Goal: Information Seeking & Learning: Learn about a topic

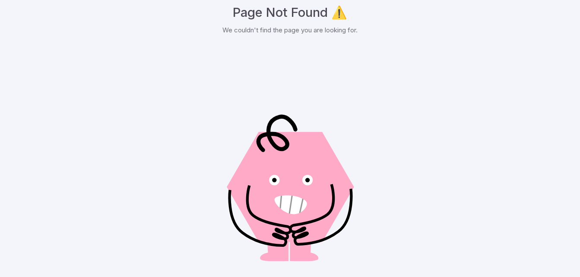
scroll to position [87, 0]
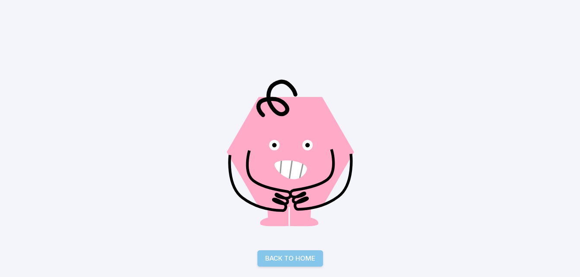
click at [292, 250] on link "Back to Home" at bounding box center [290, 258] width 66 height 16
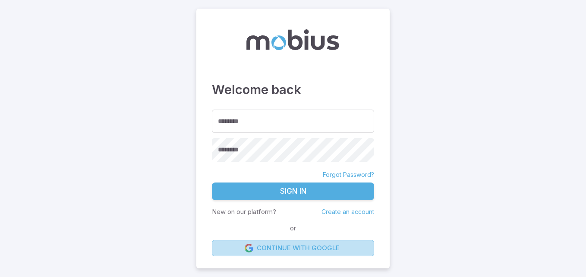
click at [288, 250] on link "Continue with Google" at bounding box center [293, 248] width 162 height 16
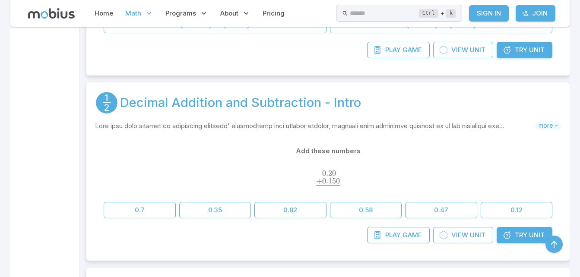
scroll to position [4872, 0]
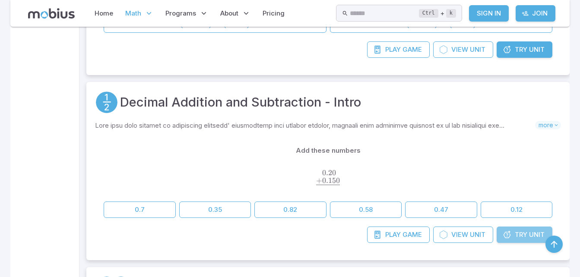
click at [521, 232] on span "Try" at bounding box center [521, 234] width 13 height 9
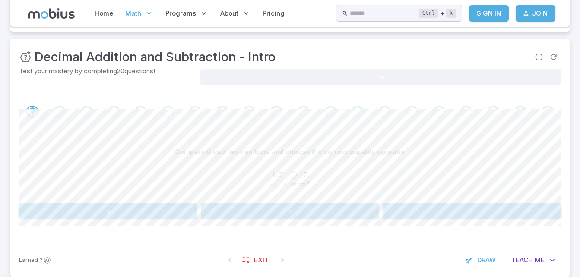
scroll to position [108, 0]
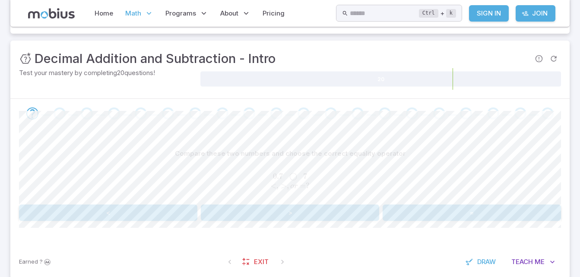
click at [306, 218] on button ">" at bounding box center [290, 213] width 178 height 16
click at [527, 269] on button "Teach Me" at bounding box center [533, 262] width 56 height 16
click at [481, 267] on button "Draw" at bounding box center [481, 262] width 41 height 16
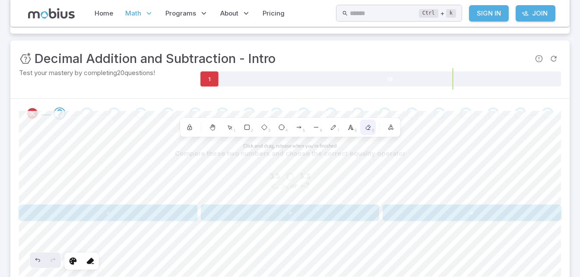
click at [367, 133] on div "0" at bounding box center [368, 128] width 16 height 16
click at [217, 133] on div at bounding box center [213, 128] width 16 height 16
click at [210, 129] on icon at bounding box center [212, 127] width 7 height 7
click at [188, 128] on icon at bounding box center [189, 128] width 4 height 3
click at [212, 128] on icon at bounding box center [212, 128] width 5 height 5
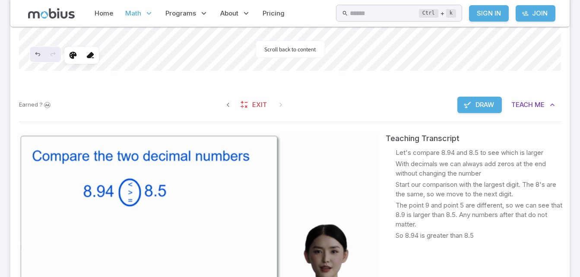
scroll to position [316, 0]
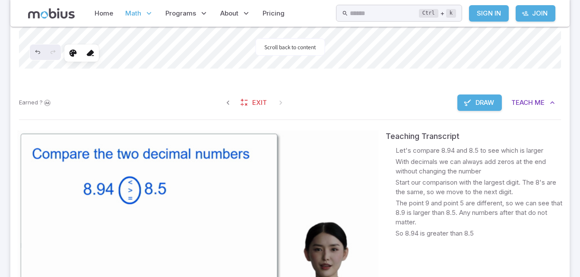
click at [389, 104] on div "Earned ? Exit Draw Teach Me" at bounding box center [289, 103] width 559 height 34
click at [247, 98] on link "Exit" at bounding box center [254, 103] width 37 height 16
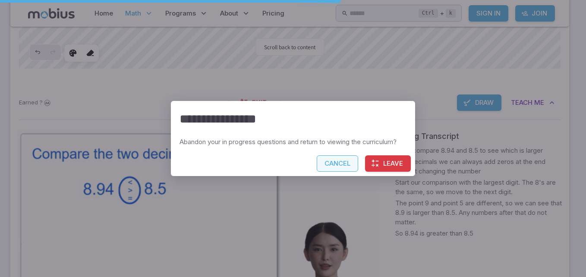
click at [341, 161] on button "Cancel" at bounding box center [337, 163] width 41 height 16
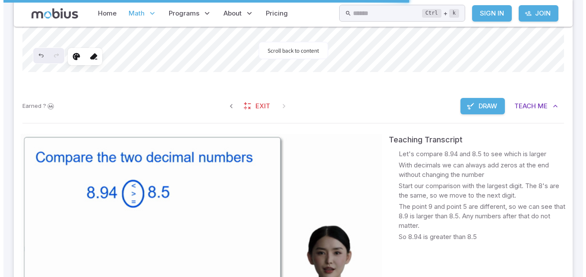
scroll to position [296, 0]
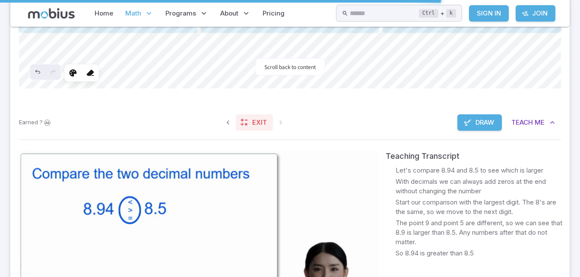
click at [250, 129] on link "Exit" at bounding box center [254, 122] width 37 height 16
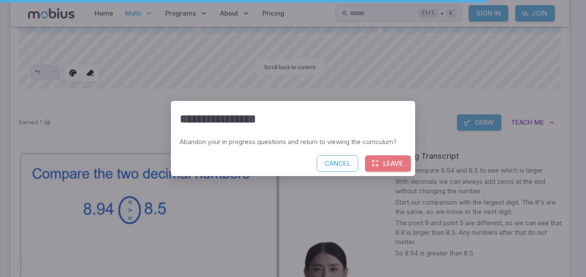
click at [389, 167] on button "Leave" at bounding box center [388, 163] width 46 height 16
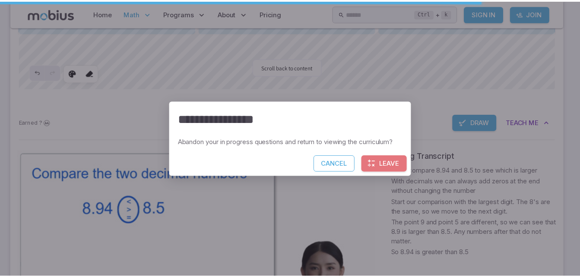
scroll to position [275, 0]
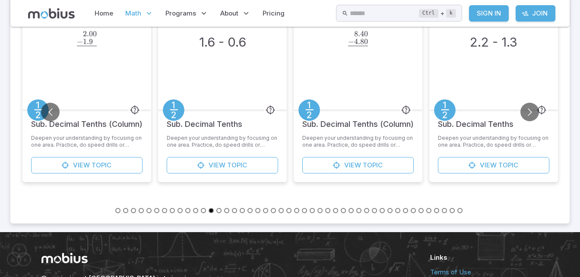
scroll to position [301, 0]
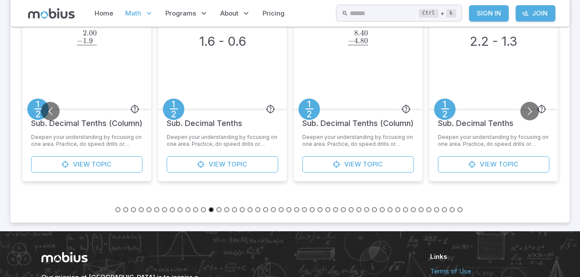
click at [197, 211] on button "Go to slide 11" at bounding box center [195, 209] width 5 height 5
click at [119, 209] on button "Go to slide 1" at bounding box center [117, 209] width 5 height 5
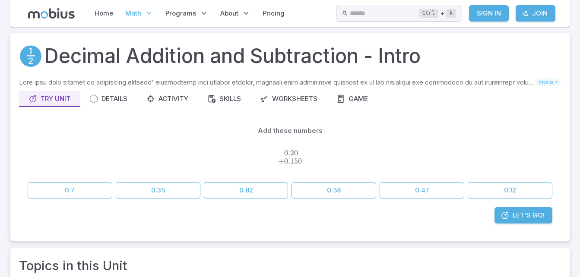
scroll to position [17, 0]
click at [341, 152] on span "0.20 0 + 0.150 ​ ​" at bounding box center [290, 158] width 524 height 19
click at [272, 128] on p "Add these numbers" at bounding box center [290, 130] width 65 height 9
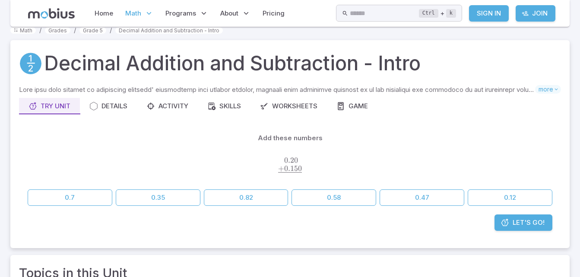
scroll to position [15, 0]
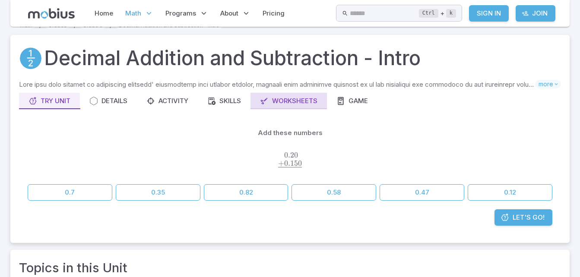
click at [312, 109] on button "Worksheets" at bounding box center [288, 101] width 76 height 16
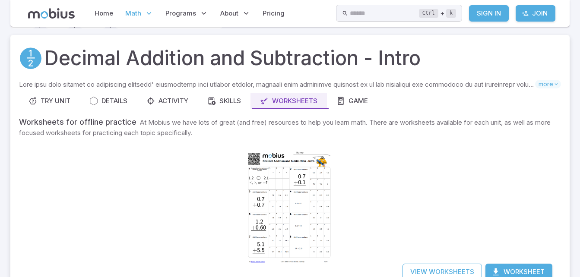
click at [394, 190] on div "Worksheets for offline practice At Mobius we have lots of great (and free) reso…" at bounding box center [290, 202] width 542 height 173
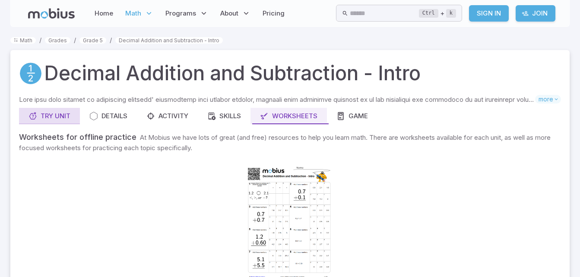
click at [66, 114] on div "Try Unit" at bounding box center [49, 115] width 42 height 9
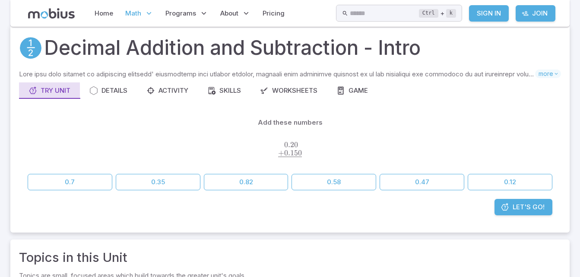
scroll to position [29, 0]
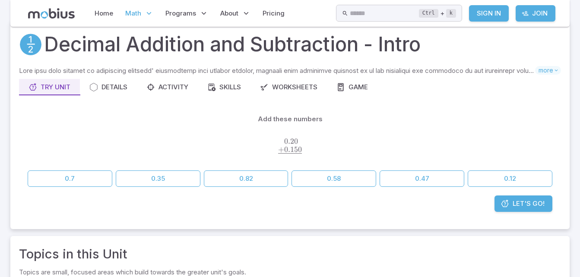
click at [288, 154] on span at bounding box center [290, 153] width 24 height 8
click at [283, 155] on span at bounding box center [290, 153] width 24 height 8
click at [276, 154] on span "0.20 0 + 0.150 ​ ​" at bounding box center [290, 146] width 524 height 19
click at [282, 156] on span at bounding box center [290, 153] width 24 height 8
click at [139, 179] on button "0.35" at bounding box center [158, 179] width 85 height 16
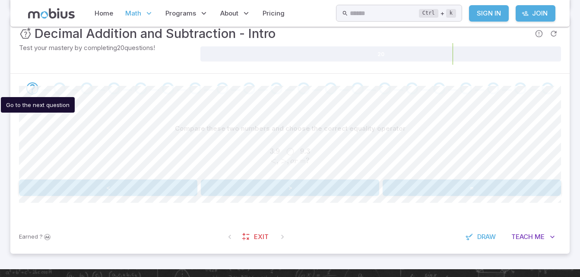
scroll to position [143, 0]
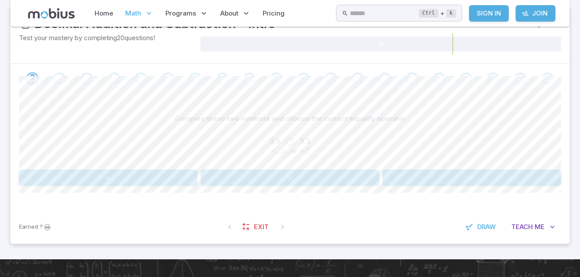
click at [88, 178] on button "<" at bounding box center [108, 178] width 178 height 16
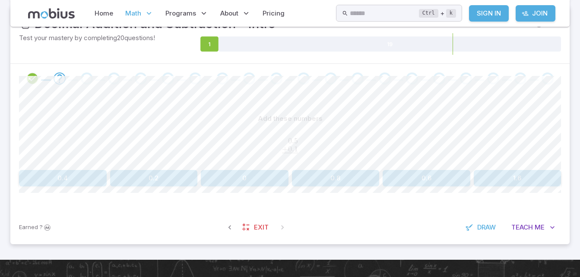
click at [426, 177] on button "0.6" at bounding box center [426, 178] width 88 height 16
click at [438, 179] on button "1.6" at bounding box center [426, 178] width 88 height 16
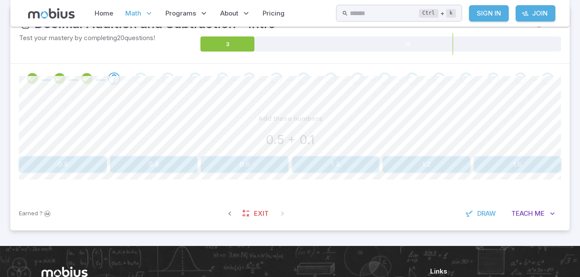
click at [540, 170] on button "1.6" at bounding box center [518, 164] width 88 height 16
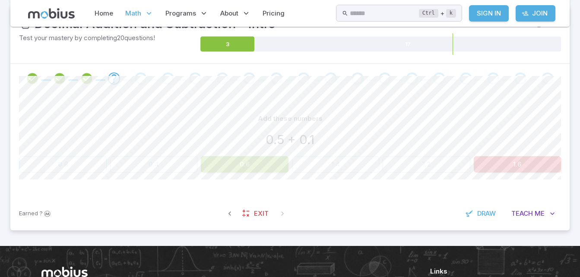
click at [247, 163] on button "0.6" at bounding box center [245, 164] width 88 height 16
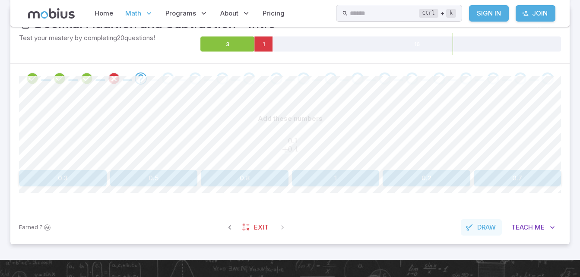
click at [485, 226] on span "Draw" at bounding box center [486, 227] width 19 height 9
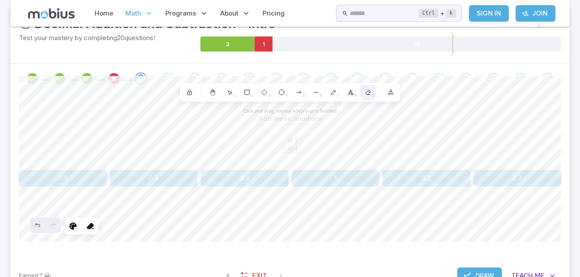
click at [367, 90] on icon at bounding box center [367, 92] width 7 height 7
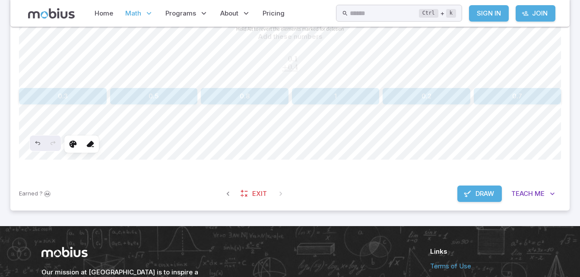
scroll to position [226, 0]
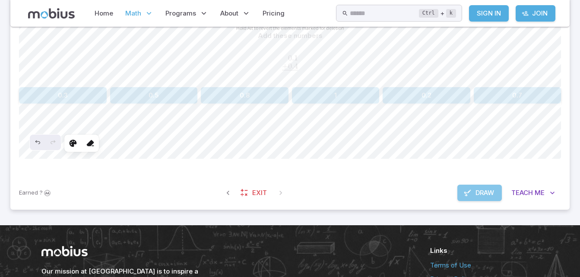
click at [471, 193] on button "Draw" at bounding box center [479, 193] width 44 height 16
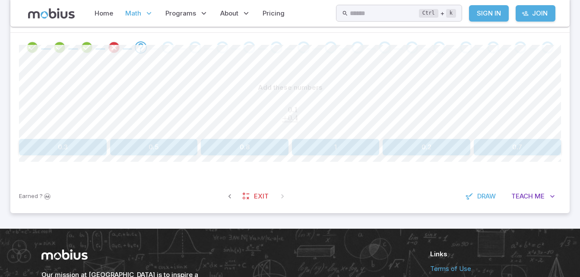
scroll to position [174, 0]
click at [170, 149] on button "0.5" at bounding box center [154, 147] width 88 height 16
click at [46, 148] on button "0" at bounding box center [63, 147] width 88 height 16
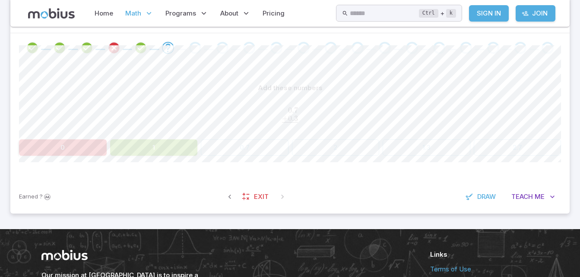
click at [146, 153] on button "1" at bounding box center [154, 147] width 88 height 16
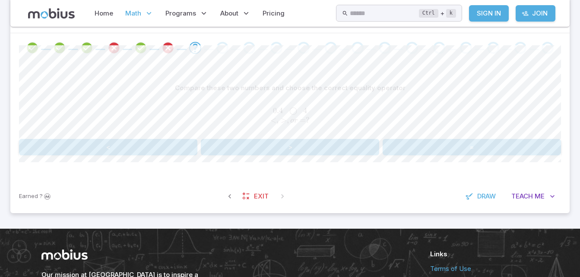
click at [316, 147] on button ">" at bounding box center [290, 147] width 178 height 16
click at [541, 188] on button "Teach Me" at bounding box center [533, 196] width 56 height 16
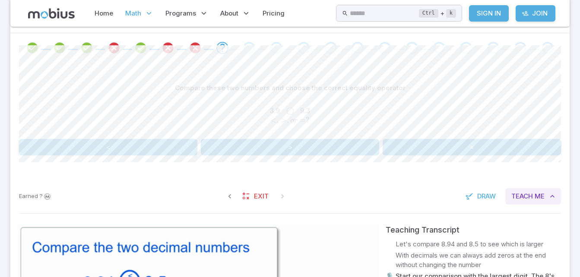
click at [537, 191] on button "Teach Me" at bounding box center [533, 196] width 56 height 16
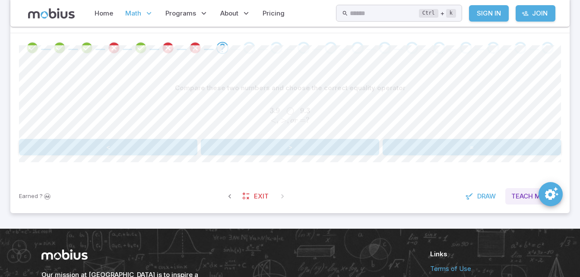
click at [546, 199] on button "Teach Me" at bounding box center [533, 196] width 56 height 16
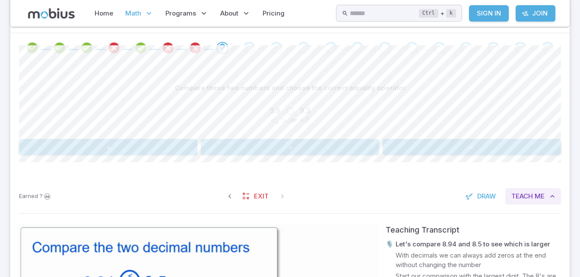
click at [546, 198] on button "Teach Me" at bounding box center [533, 196] width 56 height 16
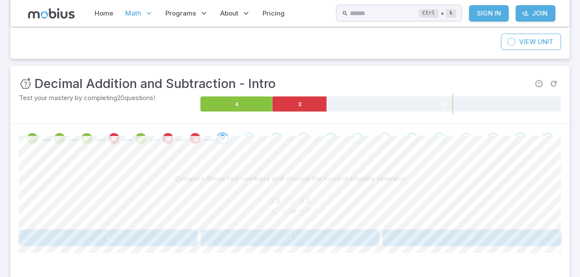
scroll to position [79, 0]
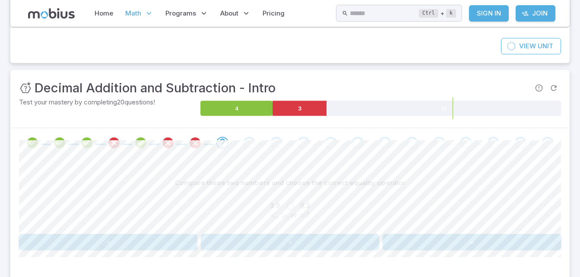
click at [170, 244] on button "<" at bounding box center [108, 242] width 178 height 16
click at [351, 240] on button "0.6" at bounding box center [336, 242] width 88 height 16
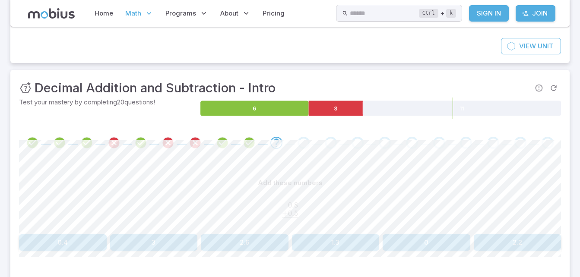
click at [420, 242] on button "0" at bounding box center [426, 242] width 88 height 16
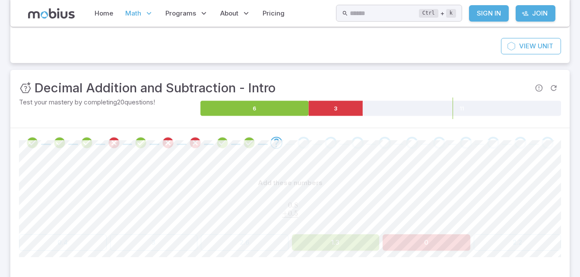
click at [351, 237] on button "1.3" at bounding box center [336, 242] width 88 height 16
click at [348, 249] on button "1.3" at bounding box center [336, 242] width 88 height 16
click at [348, 258] on div "Add these numbers 0.8 + 0.5 ‾ \begin{aligned}0.8\hphantom{}\\[-0.5em]\underline…" at bounding box center [290, 216] width 542 height 117
click at [363, 243] on button "1.3" at bounding box center [336, 242] width 88 height 16
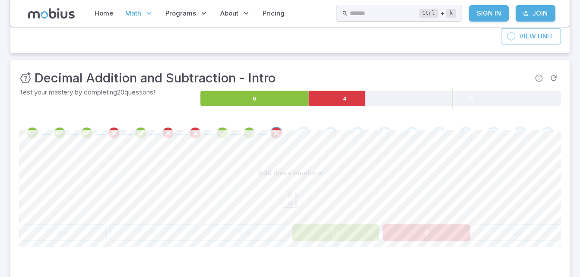
scroll to position [100, 0]
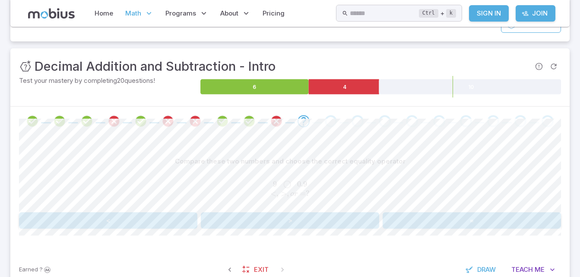
click at [360, 258] on div "Earned ? Exit Draw Teach Me" at bounding box center [289, 270] width 559 height 34
click at [326, 223] on button ">" at bounding box center [290, 220] width 178 height 16
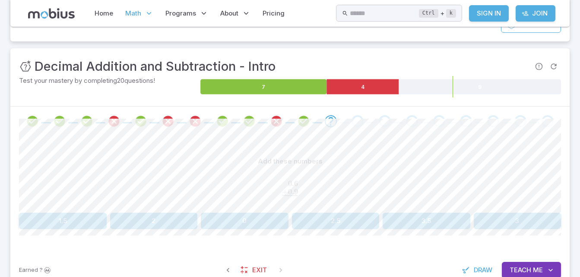
click at [76, 222] on button "1.5" at bounding box center [63, 221] width 88 height 16
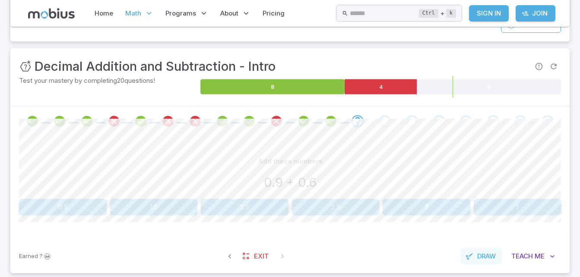
click at [493, 253] on span "Draw" at bounding box center [486, 256] width 19 height 9
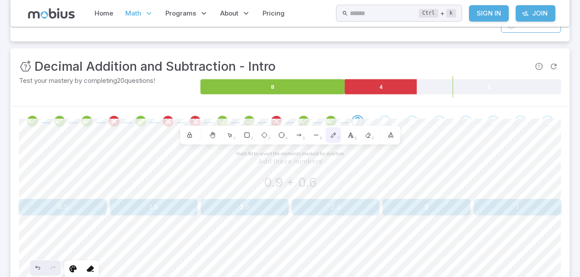
click at [334, 140] on div "7" at bounding box center [333, 135] width 16 height 16
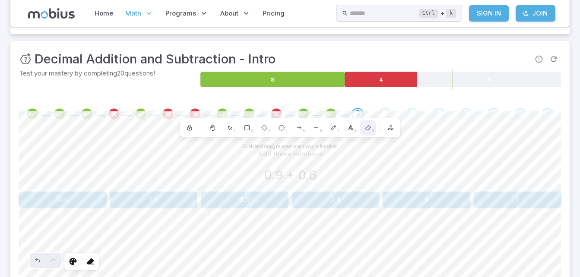
click at [365, 133] on div "0" at bounding box center [368, 128] width 16 height 16
click at [369, 131] on icon at bounding box center [367, 127] width 7 height 7
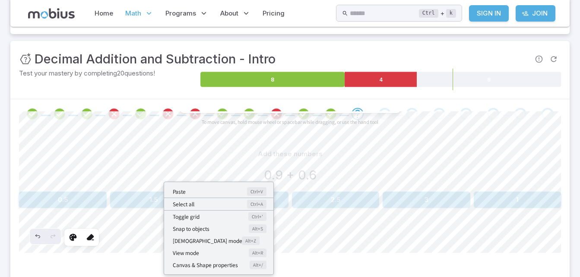
click at [163, 205] on div "Paste Ctrl+V Select all Ctrl+A Toggle grid Ctrl+' Snap to objects Alt+S Zen mod…" at bounding box center [218, 229] width 111 height 96
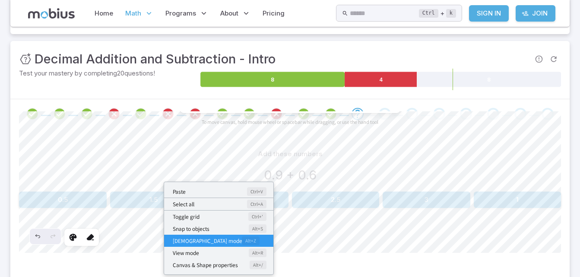
scroll to position [3, 0]
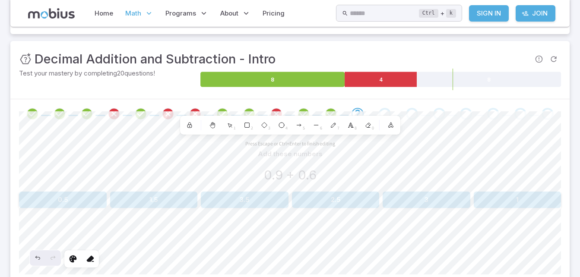
click at [160, 203] on textarea at bounding box center [159, 207] width 2 height 11
click at [234, 126] on span "1" at bounding box center [235, 128] width 2 height 6
click at [213, 127] on icon at bounding box center [212, 125] width 5 height 5
click at [212, 121] on div at bounding box center [213, 125] width 16 height 16
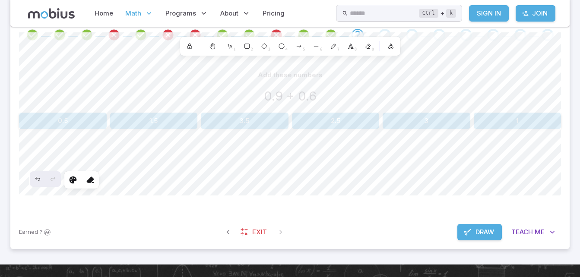
scroll to position [199, 0]
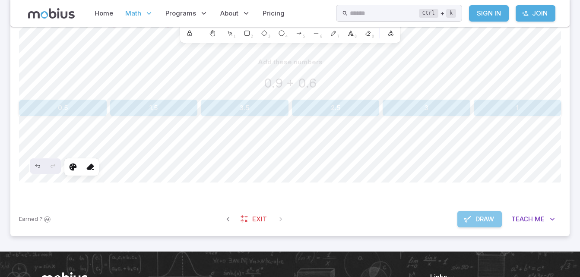
click at [487, 218] on span "Draw" at bounding box center [484, 219] width 19 height 9
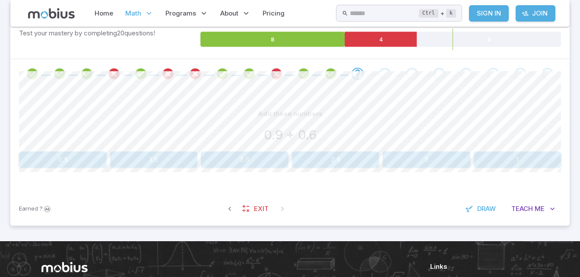
scroll to position [146, 0]
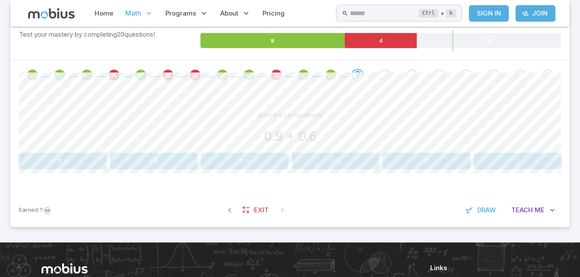
click at [168, 162] on button "1.5" at bounding box center [154, 161] width 88 height 16
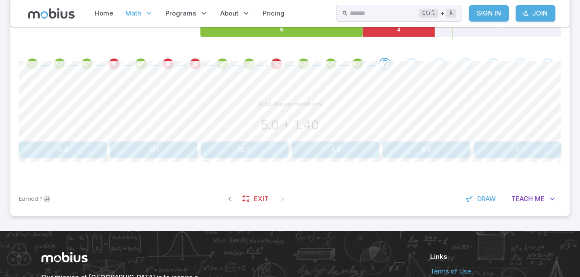
scroll to position [164, 0]
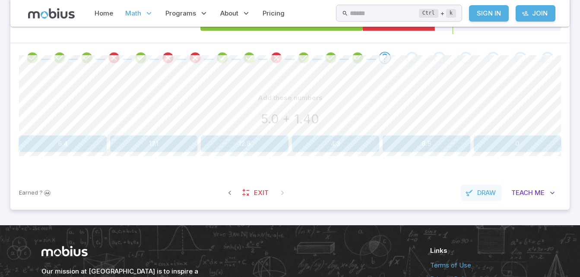
click at [486, 199] on button "Draw" at bounding box center [481, 193] width 41 height 16
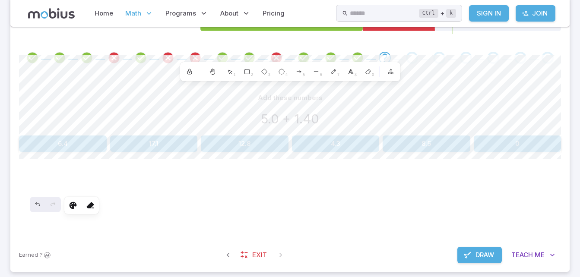
scroll to position [0, 0]
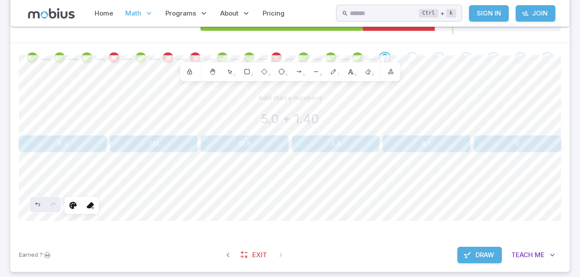
click at [483, 256] on span "Draw" at bounding box center [484, 254] width 19 height 9
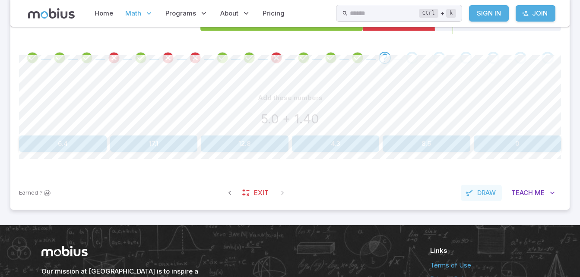
click at [483, 199] on button "Draw" at bounding box center [481, 193] width 41 height 16
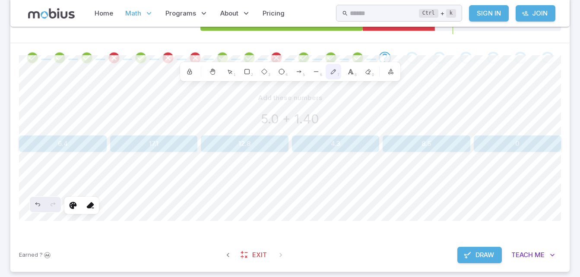
click at [335, 75] on icon at bounding box center [333, 71] width 7 height 7
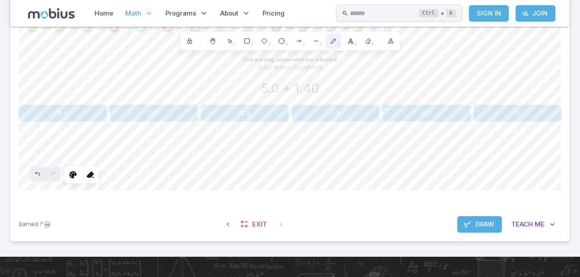
scroll to position [198, 0]
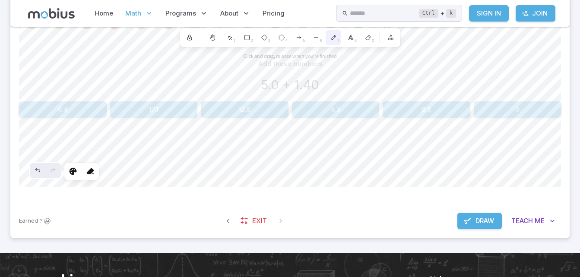
click at [335, 41] on icon at bounding box center [333, 37] width 7 height 7
click at [339, 36] on div "7" at bounding box center [333, 38] width 16 height 16
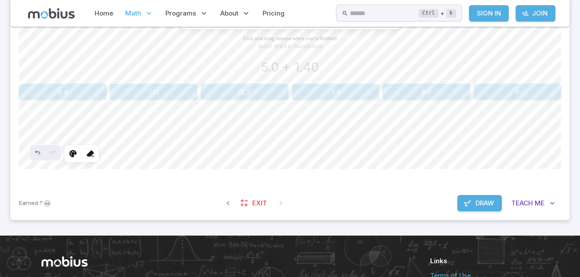
scroll to position [233, 0]
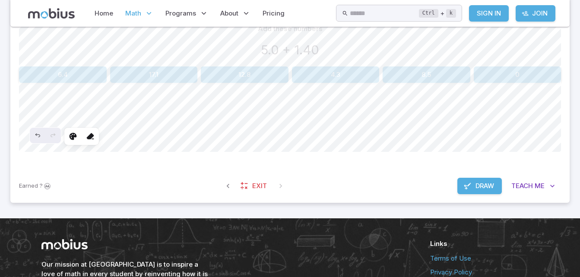
click at [482, 190] on span "Draw" at bounding box center [484, 185] width 19 height 9
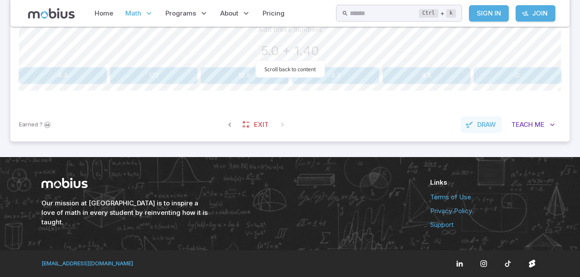
scroll to position [232, 0]
click at [482, 128] on span "Draw" at bounding box center [486, 124] width 19 height 9
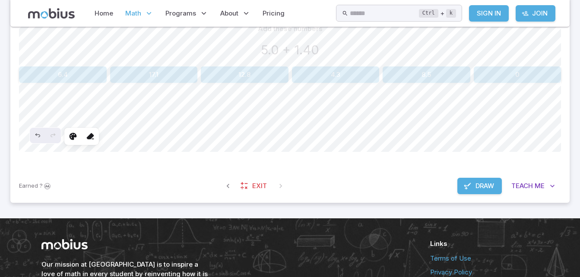
click at [480, 186] on span "Draw" at bounding box center [484, 185] width 19 height 9
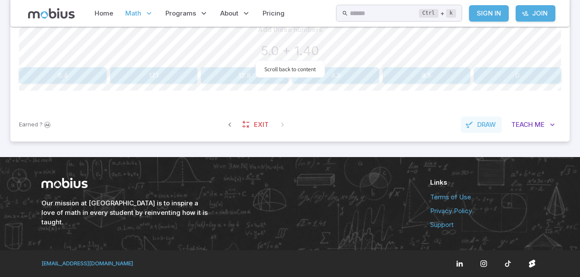
click at [483, 126] on span "Draw" at bounding box center [486, 124] width 19 height 9
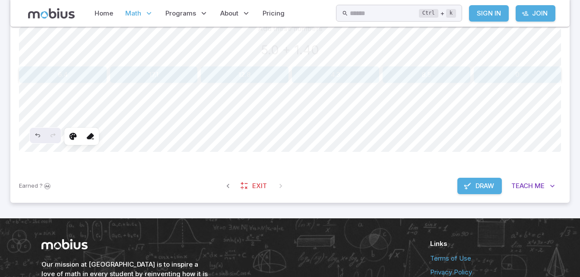
scroll to position [219, 0]
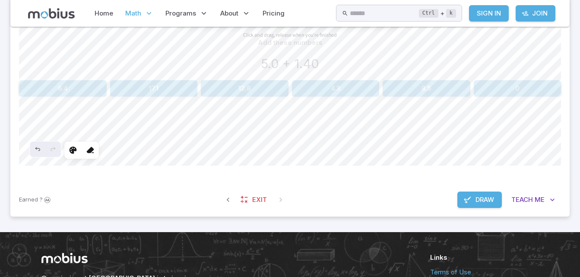
click at [490, 207] on button "Draw" at bounding box center [479, 200] width 44 height 16
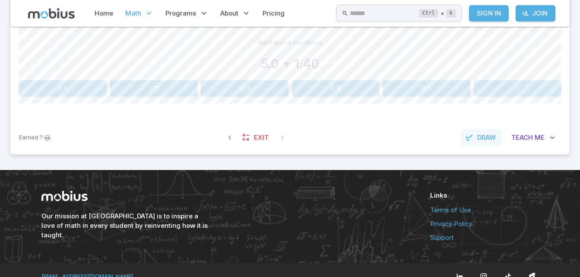
click at [485, 141] on span "Draw" at bounding box center [486, 137] width 19 height 9
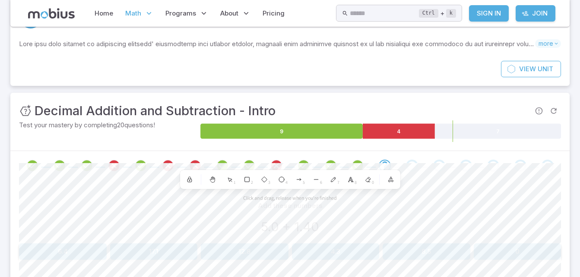
scroll to position [107, 0]
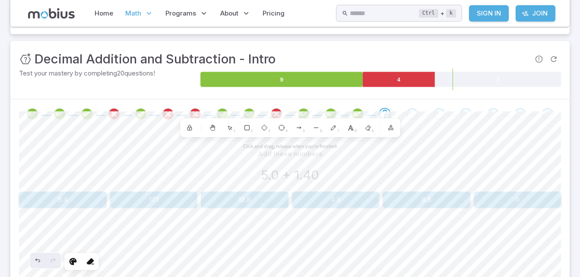
click at [348, 130] on line at bounding box center [348, 130] width 1 height 0
click at [367, 128] on icon at bounding box center [367, 128] width 5 height 5
click at [334, 131] on icon at bounding box center [333, 127] width 7 height 7
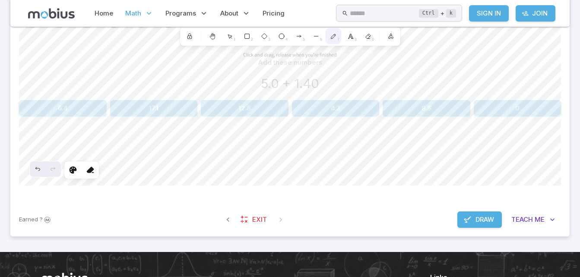
scroll to position [201, 0]
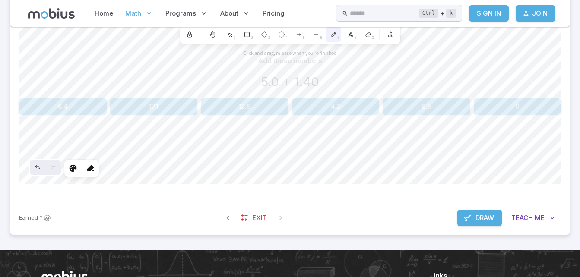
click at [332, 37] on icon at bounding box center [333, 34] width 7 height 7
click at [336, 35] on icon at bounding box center [333, 34] width 7 height 7
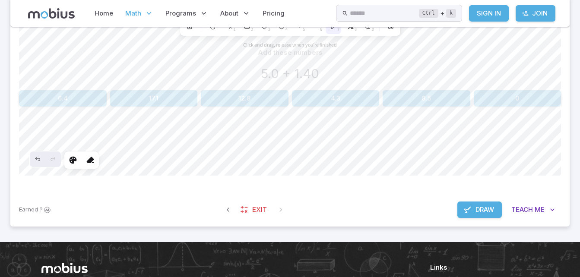
scroll to position [220, 0]
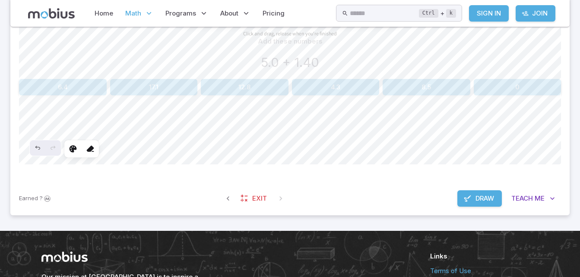
click at [334, 183] on div "Earned ? Exit Draw Teach Me" at bounding box center [289, 199] width 559 height 34
click at [336, 183] on div "Earned ? Exit Draw Teach Me" at bounding box center [289, 199] width 559 height 34
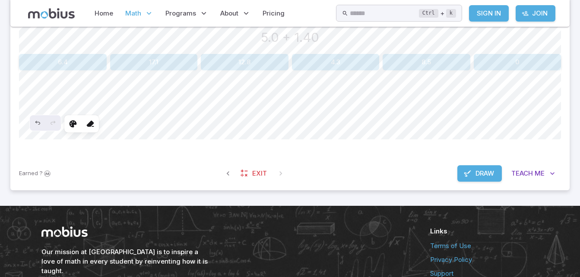
scroll to position [246, 0]
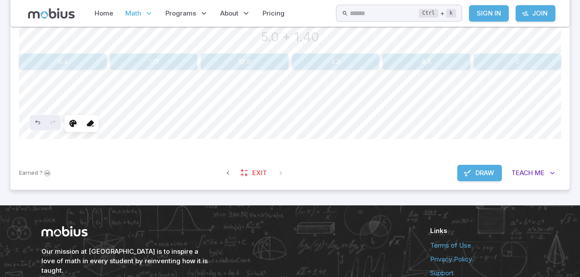
click at [344, 156] on div "Add these numbers 5.0 + 1.40 6.4 17.1 12.8 4.3 8.5 0 Selected shape actions Str…" at bounding box center [290, 74] width 542 height 166
click at [353, 150] on div "Add these numbers 5.0 + 1.40 6.4 17.1 12.8 4.3 8.5 0 Selected shape actions Str…" at bounding box center [290, 74] width 542 height 166
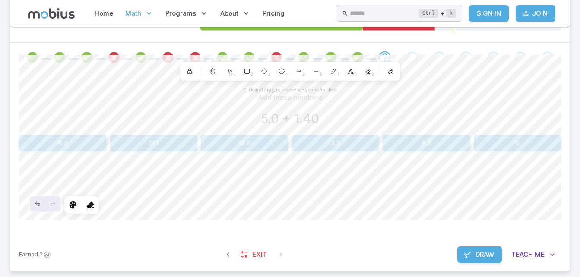
scroll to position [161, 0]
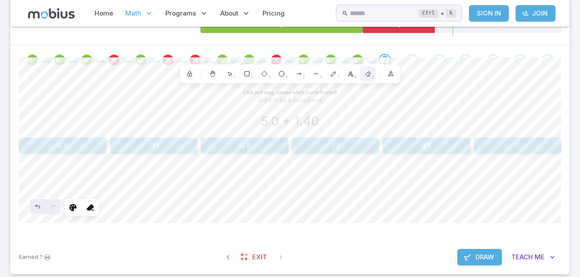
click at [367, 79] on div "0" at bounding box center [368, 74] width 16 height 16
click at [477, 256] on span "Draw" at bounding box center [484, 257] width 19 height 9
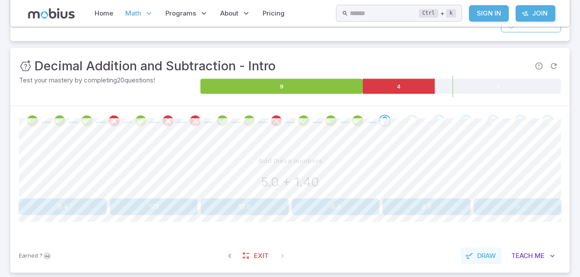
scroll to position [102, 0]
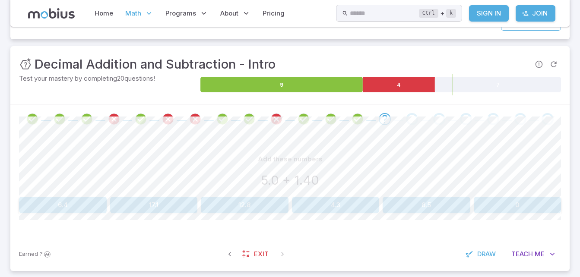
click at [52, 202] on button "6.4" at bounding box center [63, 205] width 88 height 16
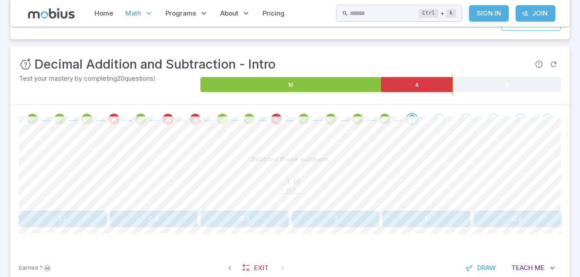
click at [13, 158] on div "Subtract these numbers 1.40 − 0.8 0 ‾ \begin{aligned}1.40\hphantom{}\\[-0.5em]\…" at bounding box center [289, 192] width 559 height 117
click at [539, 222] on button "0.8" at bounding box center [518, 219] width 88 height 16
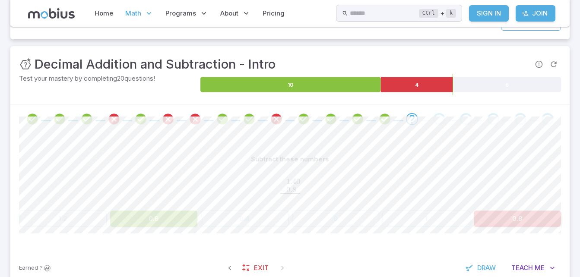
click at [154, 212] on button "0.6" at bounding box center [154, 219] width 88 height 16
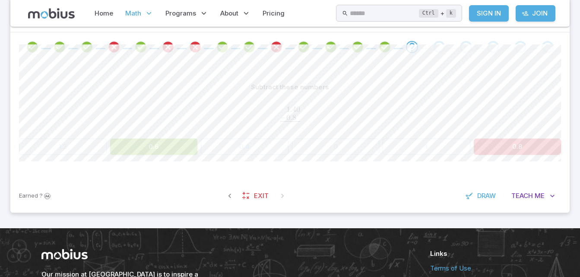
click at [155, 228] on div "Our mission at Mobius is to inspire a love of math in every student by reinvent…" at bounding box center [290, 274] width 518 height 93
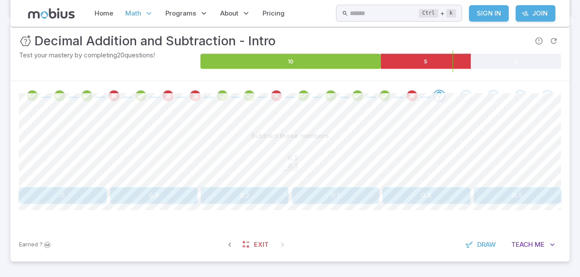
scroll to position [126, 0]
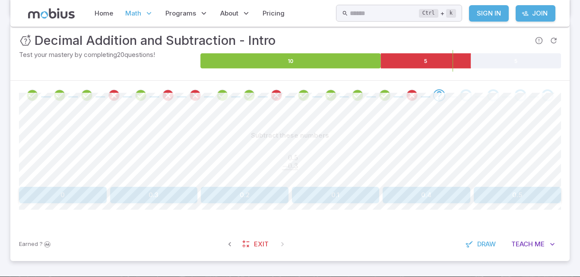
click at [343, 202] on button "0.1" at bounding box center [336, 195] width 88 height 16
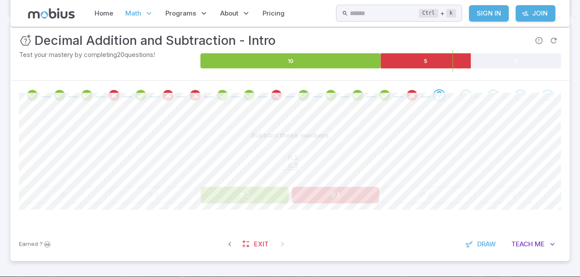
click at [243, 201] on button "0.2" at bounding box center [245, 195] width 88 height 16
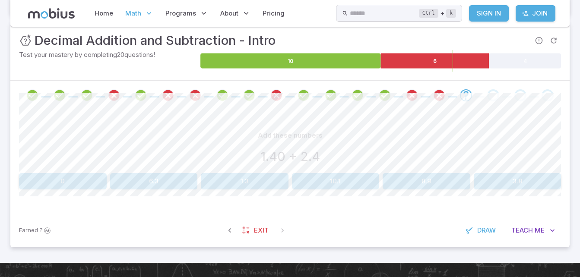
click at [550, 185] on button "3.8" at bounding box center [518, 181] width 88 height 16
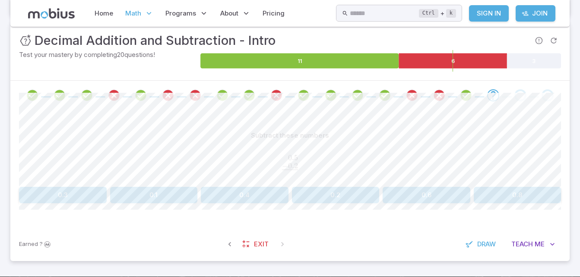
click at [444, 199] on button "0.6" at bounding box center [426, 195] width 88 height 16
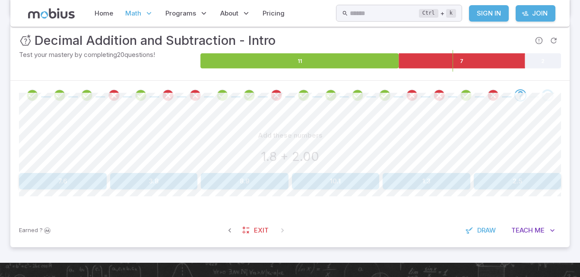
click at [399, 227] on div "Earned ? Exit Draw Teach Me" at bounding box center [289, 231] width 559 height 34
click at [166, 183] on button "3.8" at bounding box center [154, 181] width 88 height 16
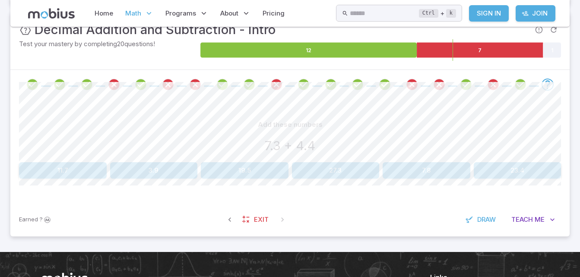
scroll to position [133, 0]
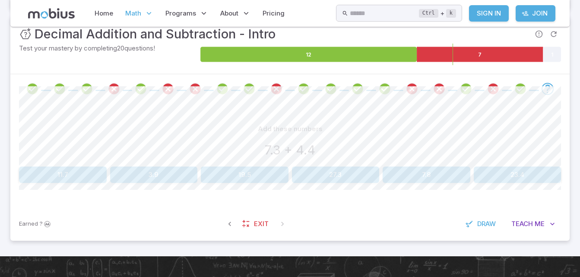
click at [252, 182] on button "19.5" at bounding box center [245, 175] width 88 height 16
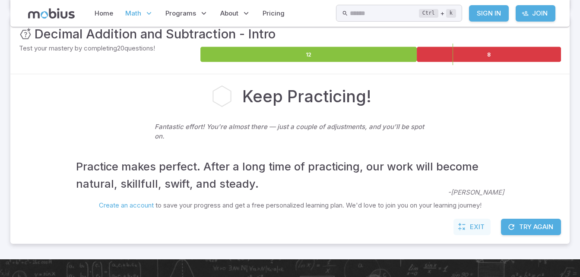
click at [478, 229] on span "Exit" at bounding box center [477, 226] width 15 height 9
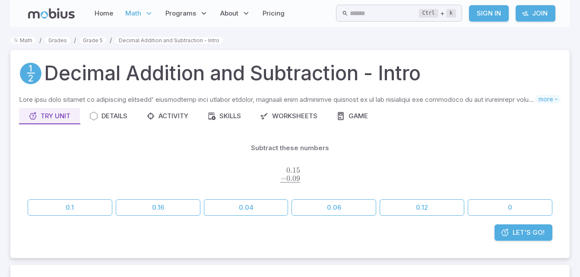
click at [534, 237] on span "Let's Go!" at bounding box center [528, 232] width 32 height 9
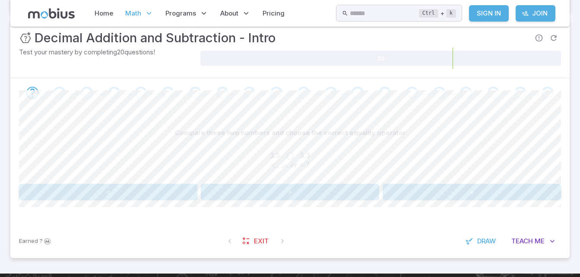
scroll to position [129, 0]
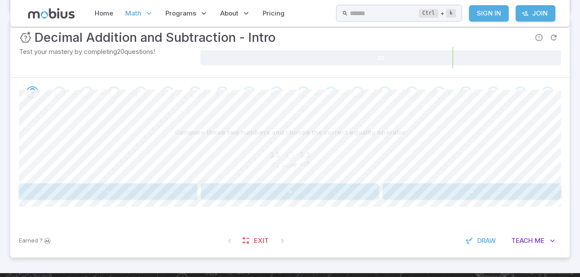
click at [159, 199] on button "<" at bounding box center [108, 191] width 178 height 16
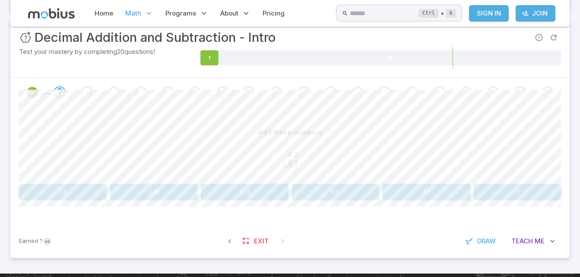
click at [174, 199] on button "0.8" at bounding box center [154, 192] width 88 height 16
click at [452, 193] on button "3.5" at bounding box center [426, 192] width 88 height 16
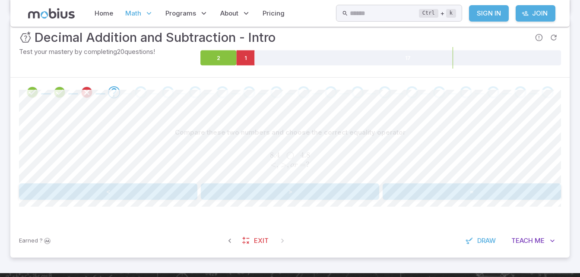
click at [328, 185] on button ">" at bounding box center [290, 191] width 178 height 16
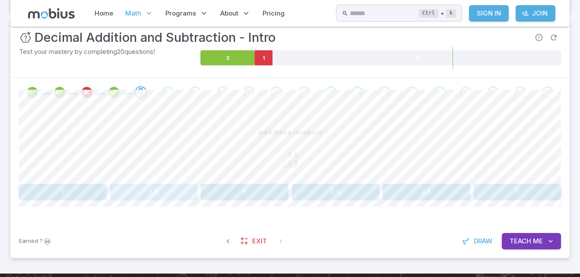
click at [156, 195] on button "1.5" at bounding box center [154, 192] width 88 height 16
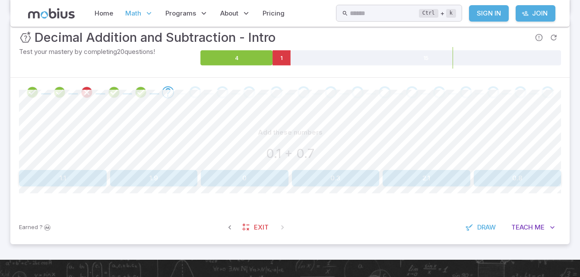
click at [537, 184] on button "0.8" at bounding box center [518, 178] width 88 height 16
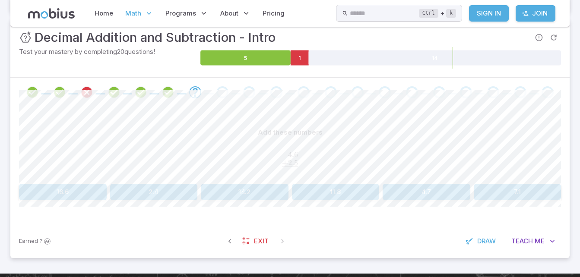
click at [357, 200] on button "11.8" at bounding box center [336, 192] width 88 height 16
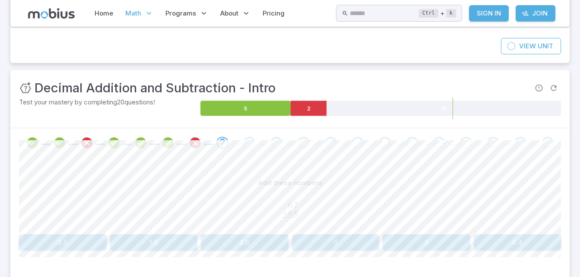
scroll to position [77, 0]
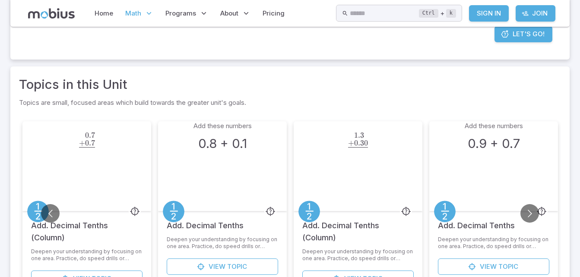
scroll to position [193, 0]
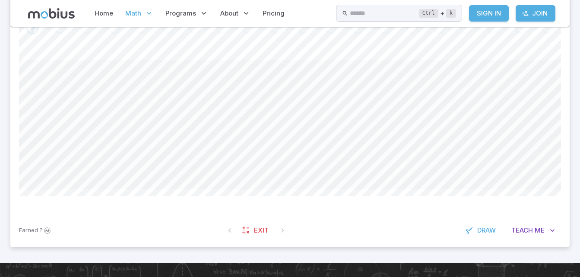
scroll to position [77, 0]
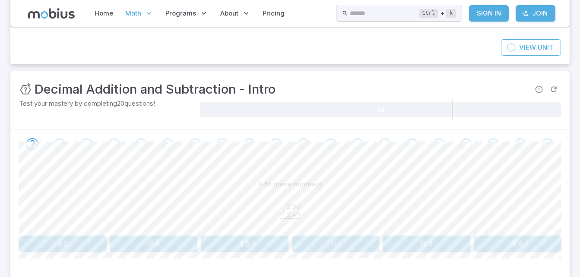
click at [543, 142] on div "Go to the next question" at bounding box center [547, 144] width 12 height 12
click at [543, 141] on span at bounding box center [547, 144] width 12 height 12
click at [543, 144] on span at bounding box center [547, 144] width 20 height 12
click at [543, 148] on div "Go to the next question" at bounding box center [547, 144] width 12 height 12
click at [543, 147] on div "Go to the next question" at bounding box center [547, 144] width 12 height 12
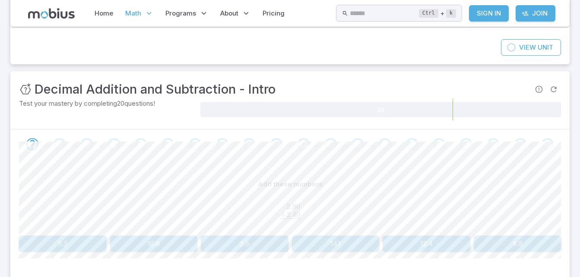
click at [543, 148] on div "Go to the next question" at bounding box center [547, 144] width 12 height 12
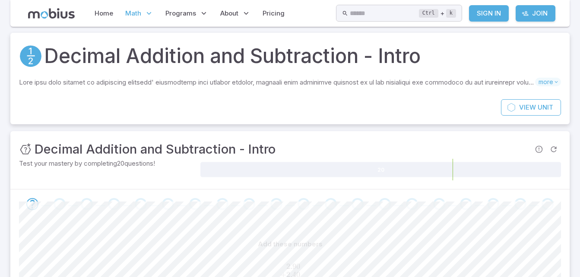
scroll to position [0, 0]
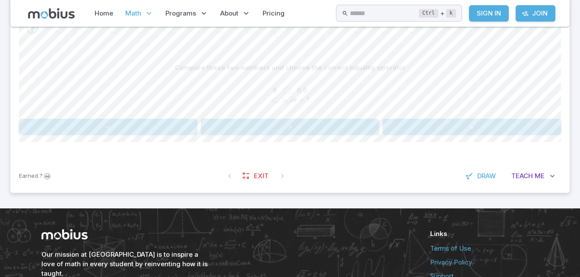
scroll to position [193, 0]
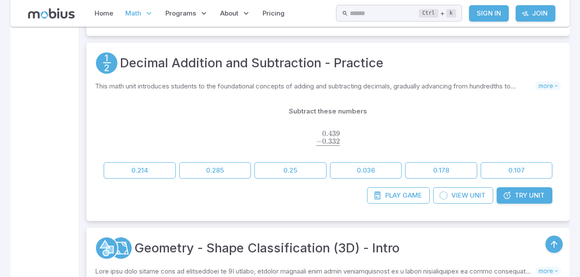
scroll to position [9513, 0]
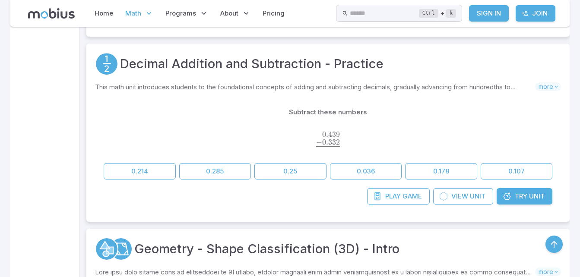
click at [529, 200] on span "Unit" at bounding box center [537, 196] width 16 height 9
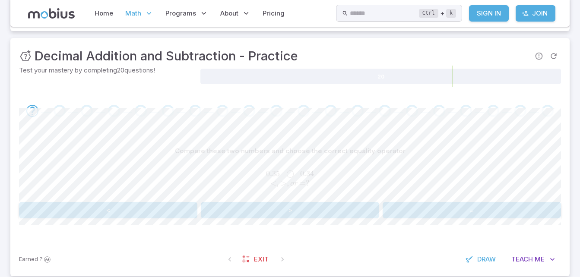
scroll to position [112, 0]
click at [60, 212] on button "<" at bounding box center [108, 209] width 178 height 16
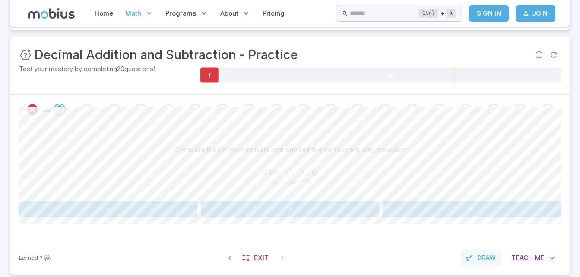
click at [34, 236] on div "Compare these two numbers and choose the correct equality operator 9.477       …" at bounding box center [290, 182] width 542 height 117
click at [481, 262] on span "Draw" at bounding box center [486, 257] width 19 height 9
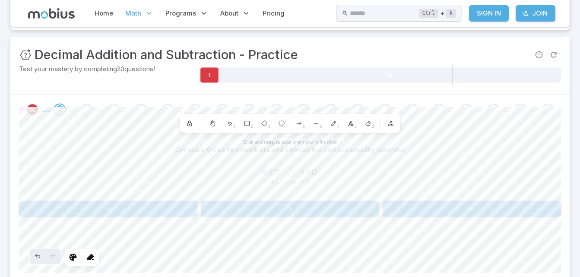
click at [371, 126] on icon at bounding box center [367, 123] width 7 height 7
click at [331, 120] on div "7" at bounding box center [333, 124] width 16 height 16
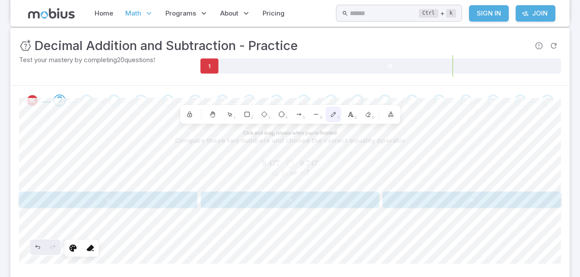
scroll to position [138, 0]
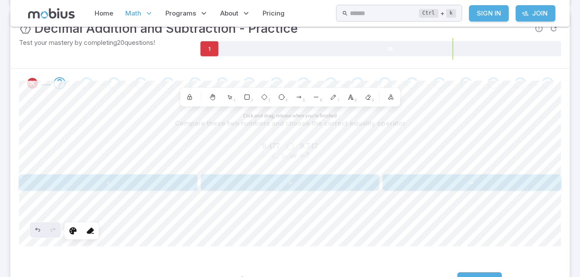
click at [574, 243] on section "Math / Grades / Grade 5 / Decimal Addition and Subtraction - Practice Decimal A…" at bounding box center [290, 101] width 580 height 424
click at [369, 96] on icon at bounding box center [367, 97] width 5 height 5
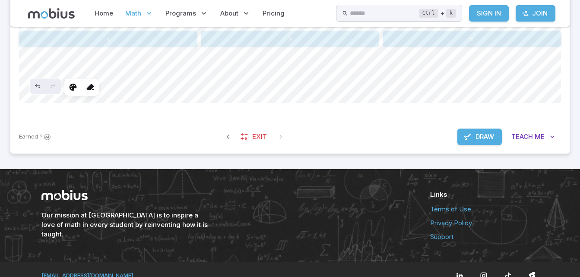
scroll to position [294, 0]
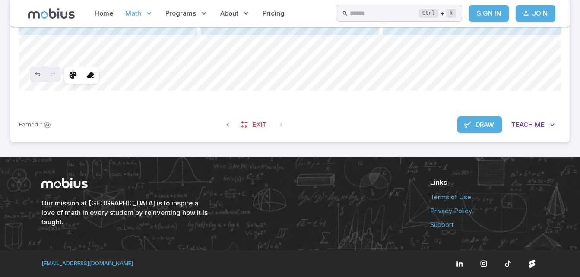
click at [495, 127] on button "Draw" at bounding box center [479, 125] width 44 height 16
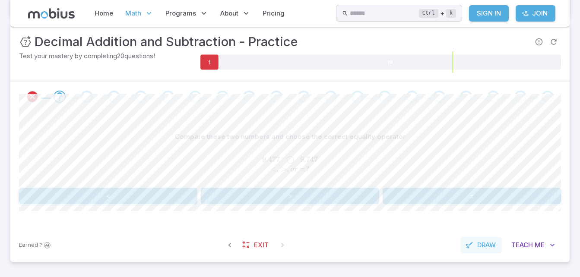
scroll to position [125, 0]
click at [315, 190] on button ">" at bounding box center [290, 195] width 178 height 16
click at [76, 194] on button "<" at bounding box center [108, 195] width 178 height 16
click at [480, 245] on span "Draw" at bounding box center [486, 244] width 19 height 9
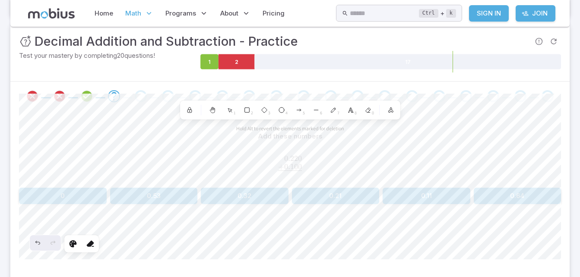
scroll to position [142, 0]
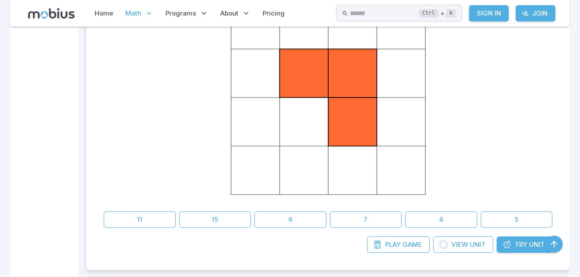
scroll to position [8078, 0]
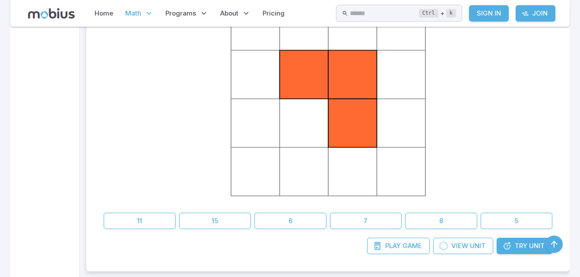
click at [409, 182] on icon at bounding box center [328, 99] width 216 height 216
click at [350, 180] on icon at bounding box center [328, 99] width 216 height 216
click at [256, 181] on icon at bounding box center [328, 99] width 216 height 216
click at [314, 176] on icon at bounding box center [328, 99] width 216 height 216
click at [253, 121] on icon at bounding box center [328, 99] width 216 height 216
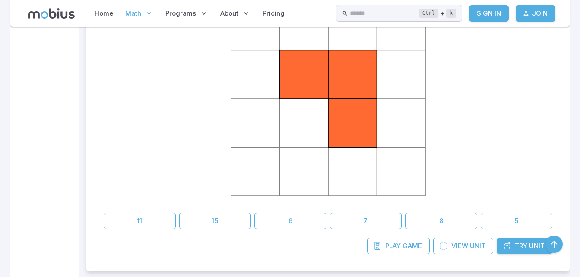
click at [399, 121] on icon at bounding box center [328, 99] width 216 height 216
click at [322, 139] on icon at bounding box center [328, 99] width 216 height 216
click at [397, 85] on icon at bounding box center [328, 99] width 216 height 216
click at [263, 73] on icon at bounding box center [328, 99] width 216 height 216
click at [410, 39] on icon at bounding box center [328, 99] width 216 height 216
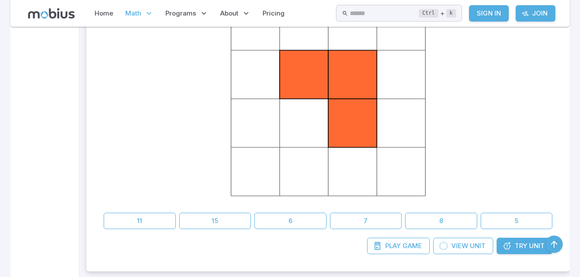
click at [247, 40] on icon at bounding box center [328, 99] width 216 height 216
click at [351, 39] on icon at bounding box center [328, 99] width 216 height 216
click at [310, 40] on icon at bounding box center [328, 99] width 216 height 216
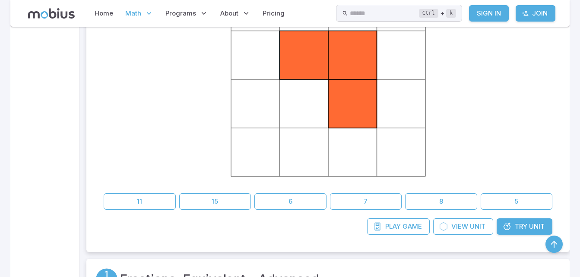
scroll to position [8107, 0]
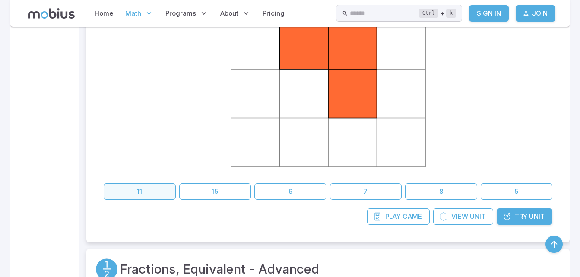
click at [128, 188] on button "11" at bounding box center [140, 191] width 72 height 16
click at [120, 195] on button "11" at bounding box center [140, 191] width 72 height 16
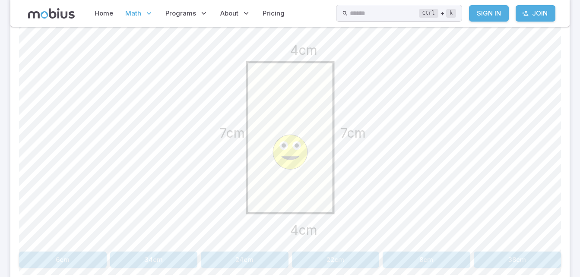
scroll to position [240, 0]
click at [261, 262] on button "24cm" at bounding box center [245, 259] width 88 height 16
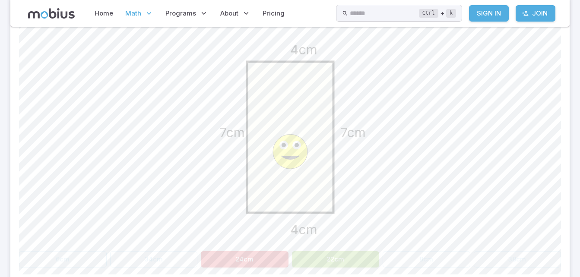
click at [347, 267] on button "22cm" at bounding box center [336, 259] width 88 height 16
click at [351, 266] on button "22cm" at bounding box center [336, 259] width 88 height 16
click at [335, 257] on button "22cm" at bounding box center [336, 259] width 88 height 16
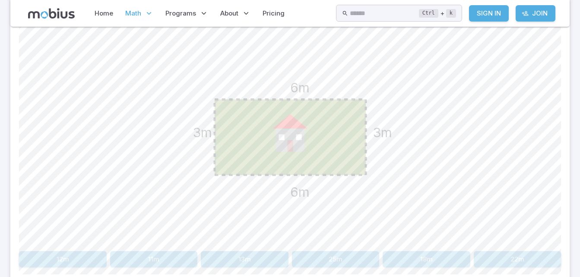
click at [390, 165] on icon "6m 3m 6m 3m" at bounding box center [290, 137] width 216 height 216
click at [420, 111] on div "6m 3m 6m 3m" at bounding box center [290, 138] width 542 height 218
click at [405, 108] on div "6m 3m 6m 3m" at bounding box center [290, 138] width 542 height 218
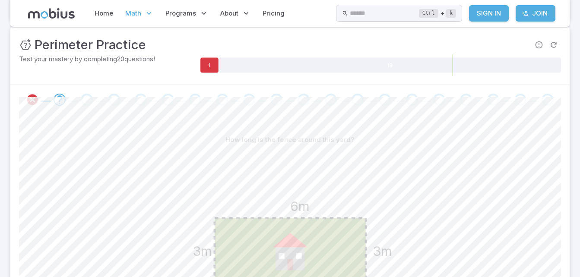
scroll to position [0, 0]
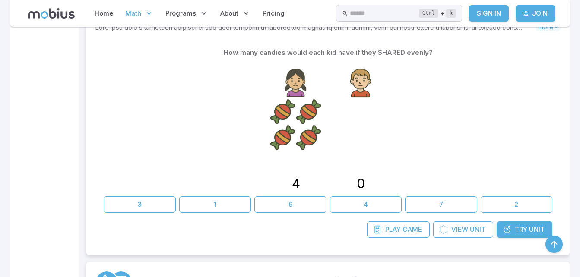
scroll to position [6254, 0]
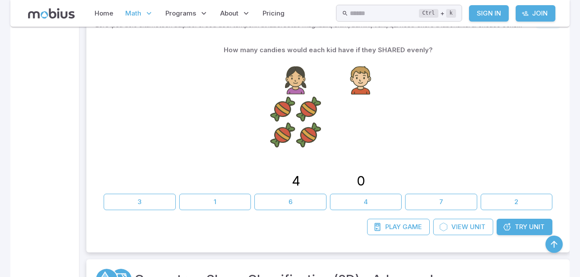
click at [543, 229] on span "Unit" at bounding box center [537, 226] width 16 height 9
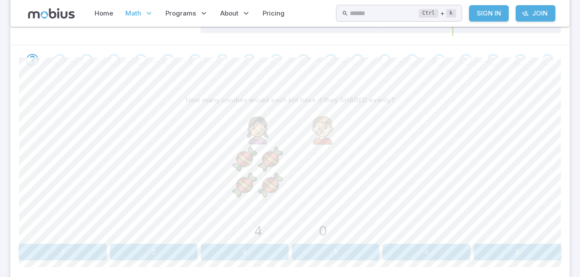
scroll to position [202, 0]
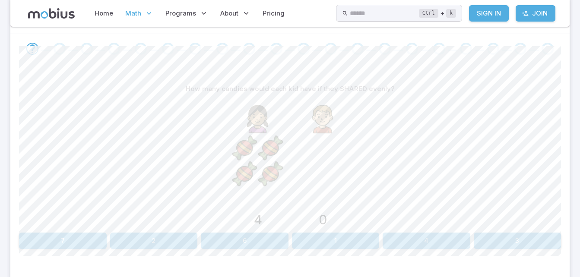
click at [543, 245] on button "3" at bounding box center [518, 241] width 88 height 16
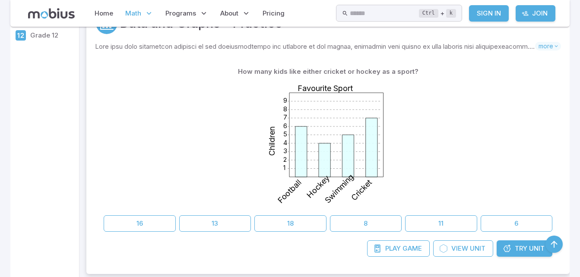
scroll to position [6254, 0]
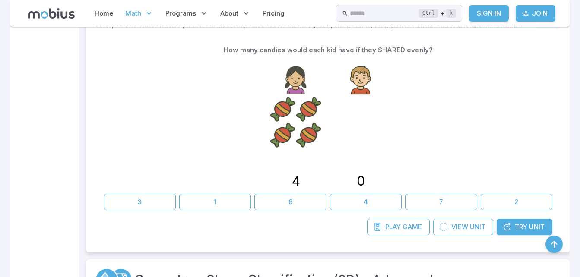
click at [524, 225] on span "Try" at bounding box center [521, 226] width 13 height 9
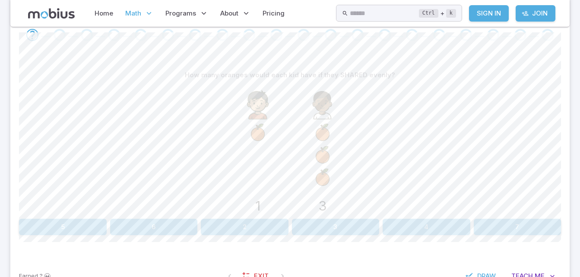
scroll to position [215, 0]
click at [266, 226] on button "2" at bounding box center [245, 227] width 88 height 16
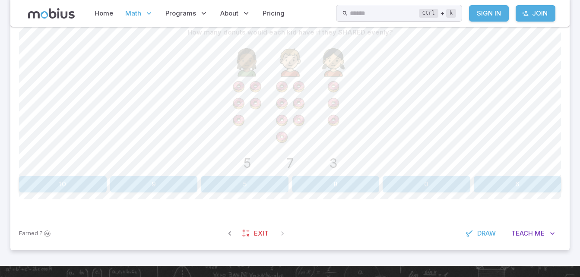
scroll to position [259, 0]
click at [483, 234] on span "Draw" at bounding box center [486, 232] width 19 height 9
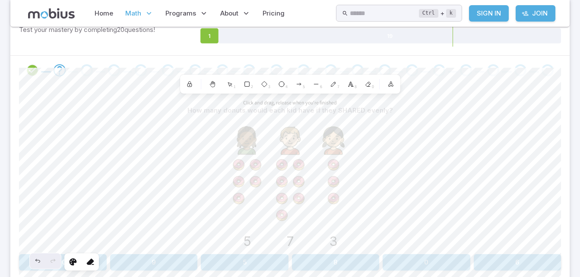
scroll to position [180, 0]
click at [366, 88] on icon at bounding box center [367, 84] width 7 height 7
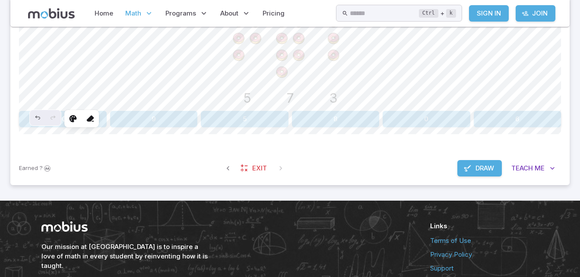
scroll to position [328, 0]
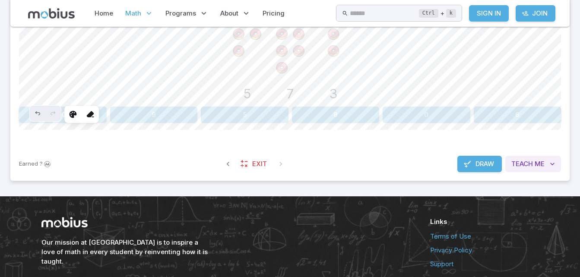
click at [538, 158] on button "Teach Me" at bounding box center [533, 164] width 56 height 16
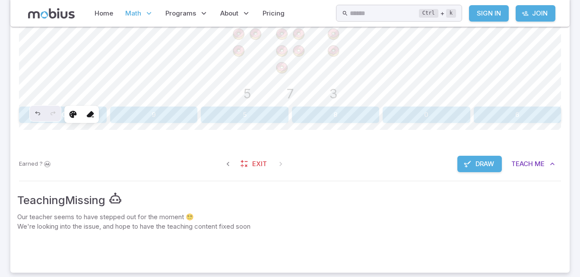
click at [484, 167] on span "Draw" at bounding box center [484, 163] width 19 height 9
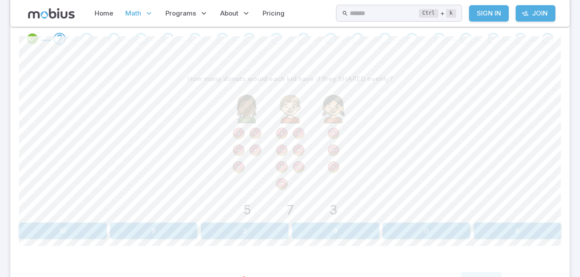
scroll to position [206, 0]
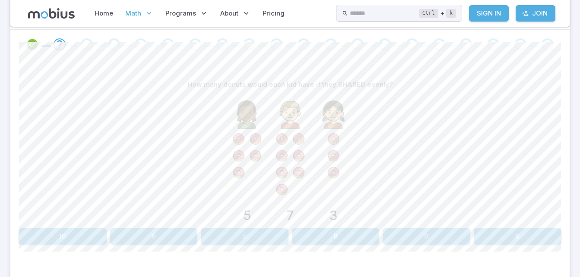
click at [261, 236] on button "5" at bounding box center [245, 236] width 88 height 16
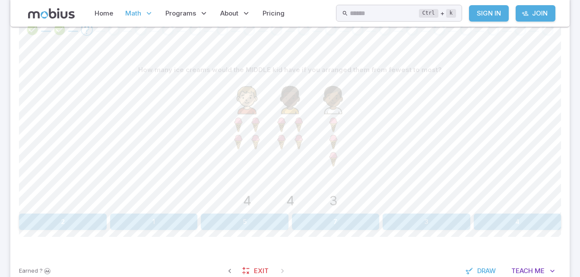
scroll to position [227, 0]
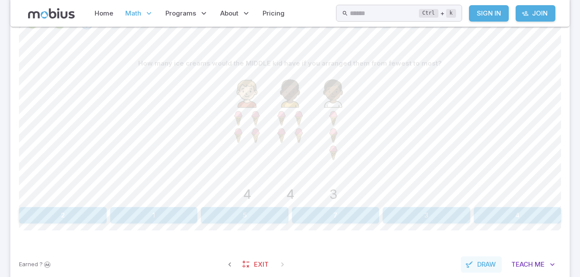
click at [483, 264] on span "Draw" at bounding box center [486, 264] width 19 height 9
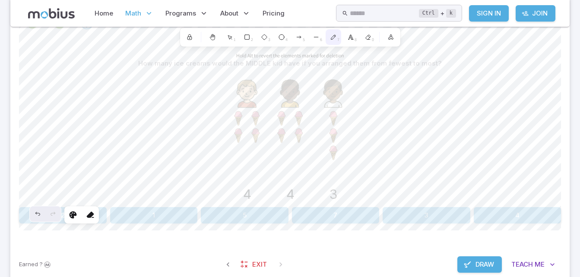
click at [329, 39] on div "7" at bounding box center [333, 37] width 16 height 16
click at [368, 33] on div "0" at bounding box center [368, 37] width 16 height 16
click at [482, 270] on button "Draw" at bounding box center [479, 264] width 44 height 16
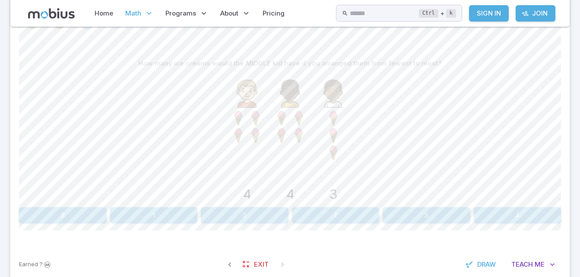
click at [448, 220] on button "3" at bounding box center [426, 215] width 88 height 16
click at [433, 212] on button "4" at bounding box center [426, 215] width 88 height 16
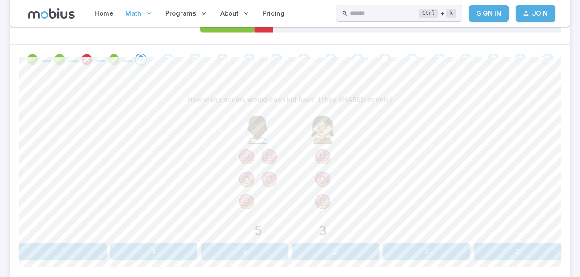
scroll to position [193, 0]
click at [161, 250] on button "4" at bounding box center [154, 249] width 88 height 16
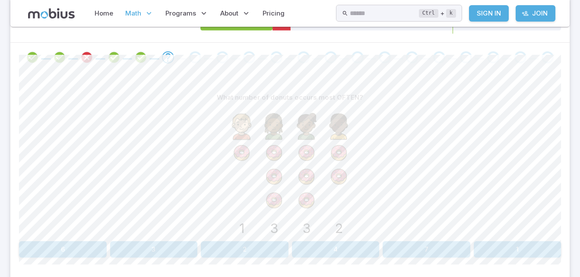
click at [280, 146] on image at bounding box center [274, 154] width 24 height 24
click at [237, 180] on icon "1 3 3 2" at bounding box center [290, 171] width 130 height 130
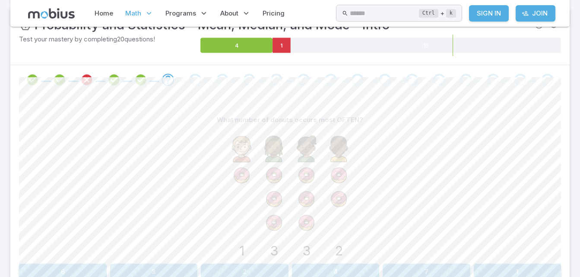
click at [270, 159] on image at bounding box center [274, 148] width 31 height 31
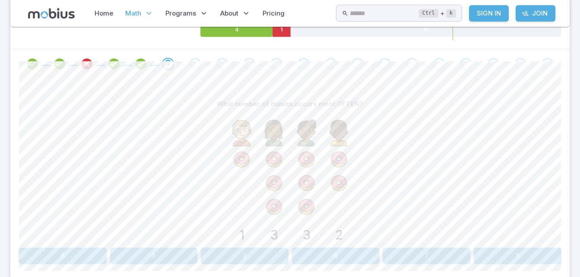
scroll to position [192, 0]
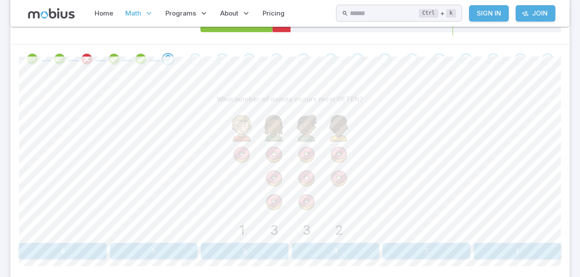
click at [134, 252] on button "3" at bounding box center [154, 251] width 88 height 16
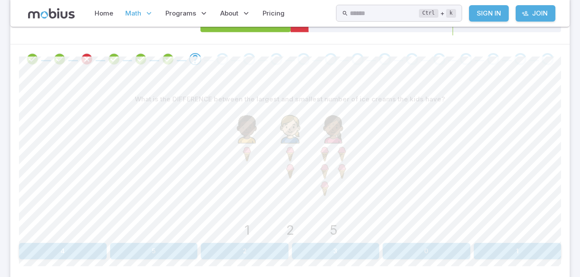
click at [346, 247] on button "3" at bounding box center [336, 251] width 88 height 16
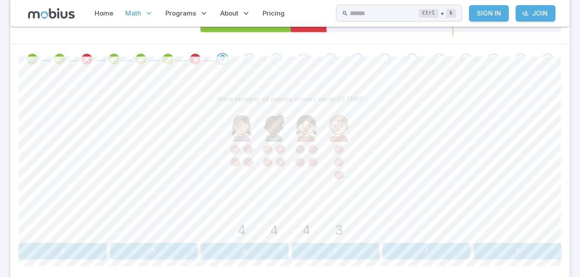
click at [172, 248] on button "3" at bounding box center [154, 251] width 88 height 16
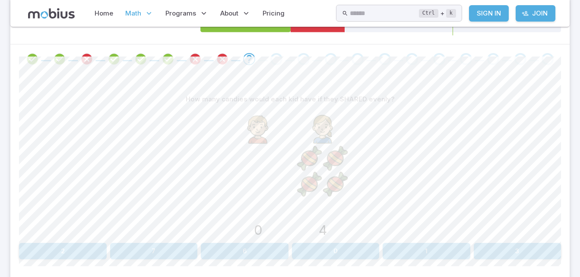
click at [76, 256] on button "2" at bounding box center [63, 251] width 88 height 16
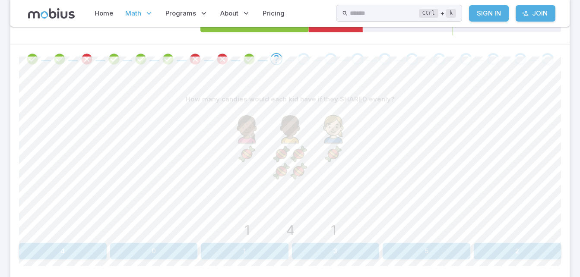
click at [540, 253] on button "2" at bounding box center [518, 251] width 88 height 16
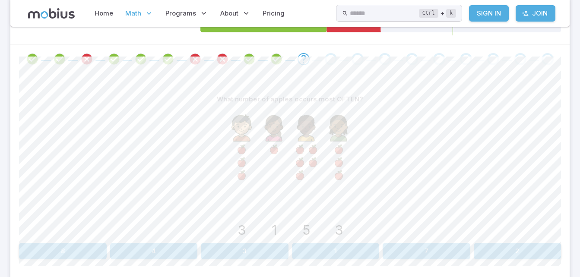
click at [263, 257] on button "3" at bounding box center [245, 251] width 88 height 16
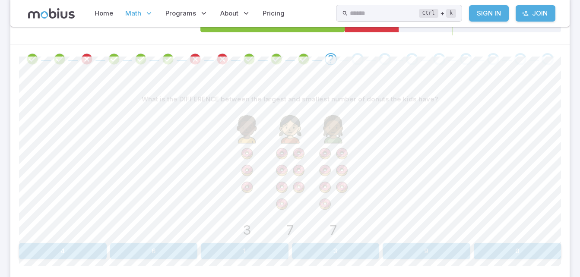
click at [325, 207] on image at bounding box center [324, 204] width 17 height 17
click at [281, 205] on image at bounding box center [281, 204] width 17 height 17
click at [264, 156] on icon "3 7 7" at bounding box center [290, 172] width 130 height 130
click at [261, 176] on icon "3 7 7" at bounding box center [290, 172] width 130 height 130
click at [163, 256] on button "6" at bounding box center [154, 251] width 88 height 16
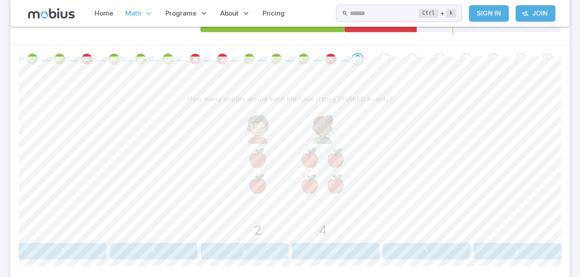
click at [513, 256] on button "3" at bounding box center [518, 251] width 88 height 16
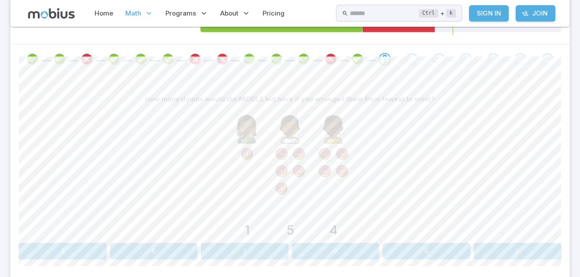
click at [430, 253] on button "4" at bounding box center [426, 251] width 88 height 16
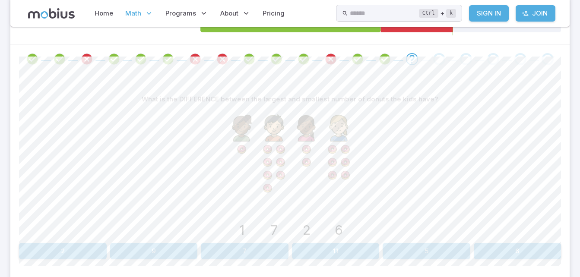
click at [541, 246] on button "6" at bounding box center [518, 251] width 88 height 16
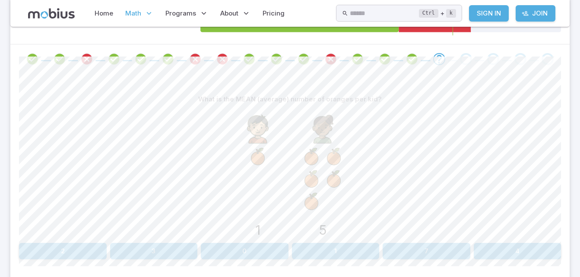
click at [165, 256] on button "3" at bounding box center [154, 251] width 88 height 16
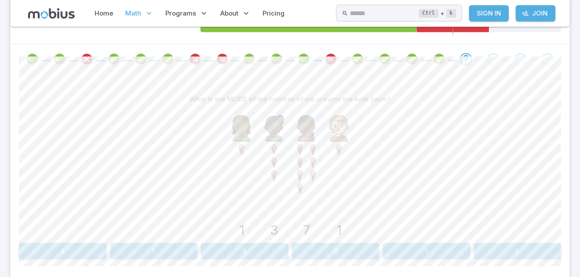
click at [182, 251] on button "5" at bounding box center [154, 251] width 88 height 16
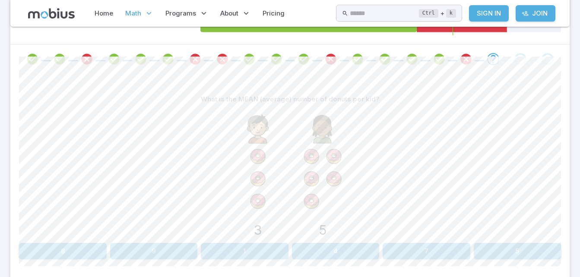
click at [335, 259] on button "4" at bounding box center [336, 251] width 88 height 16
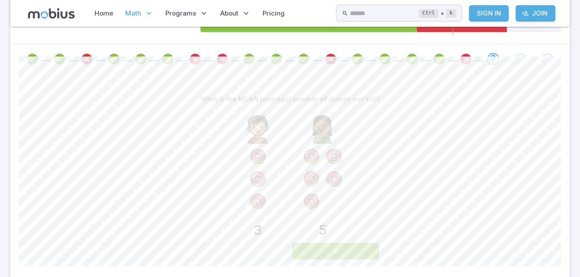
click at [343, 258] on button "4" at bounding box center [336, 251] width 88 height 16
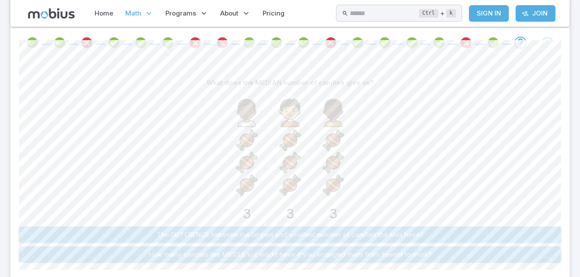
scroll to position [209, 0]
click at [532, 231] on button "The DIFFERENCE between the largest and smallest number of candies the kids have?" at bounding box center [290, 234] width 542 height 16
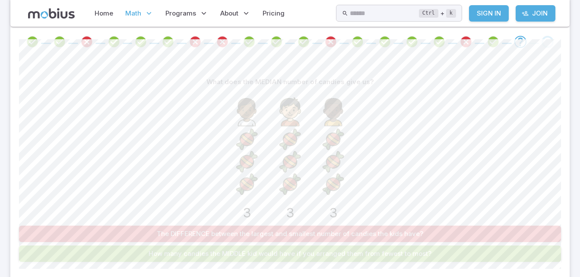
click at [526, 260] on button "How many candies the MIDDLE kid would have if you arranged them from fewest to …" at bounding box center [290, 254] width 542 height 16
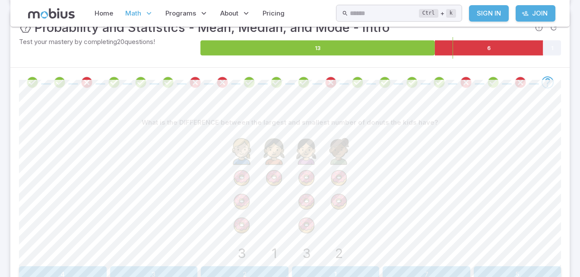
scroll to position [226, 0]
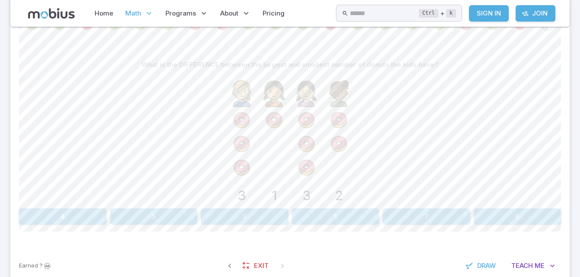
click at [268, 223] on button "2" at bounding box center [245, 216] width 88 height 16
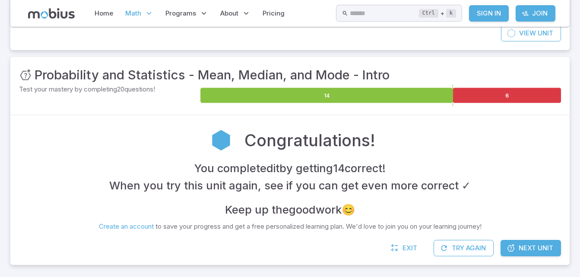
scroll to position [123, 0]
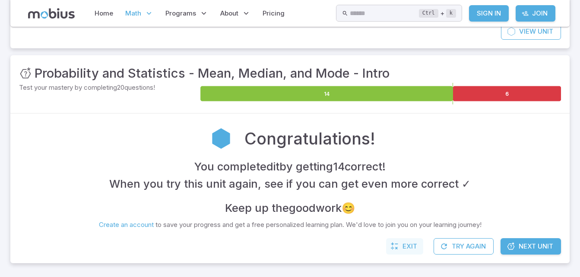
click at [414, 243] on span "Exit" at bounding box center [409, 246] width 15 height 9
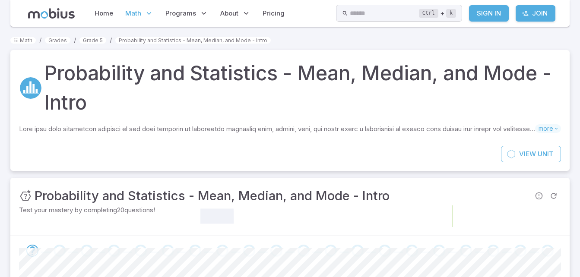
scroll to position [123, 0]
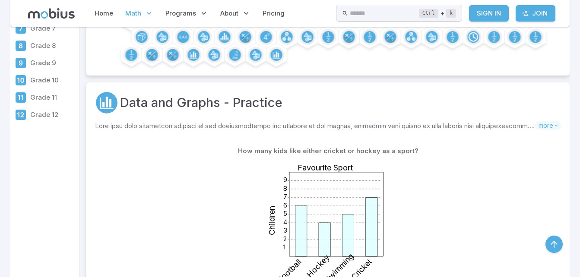
scroll to position [6254, 0]
